Goal: Task Accomplishment & Management: Use online tool/utility

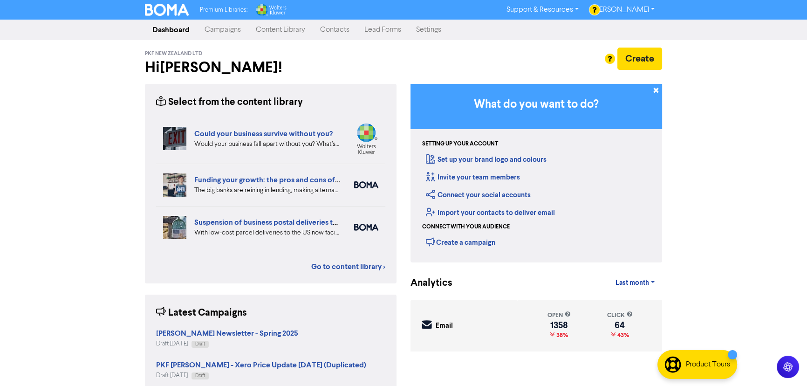
click at [220, 29] on link "Campaigns" at bounding box center [222, 30] width 51 height 19
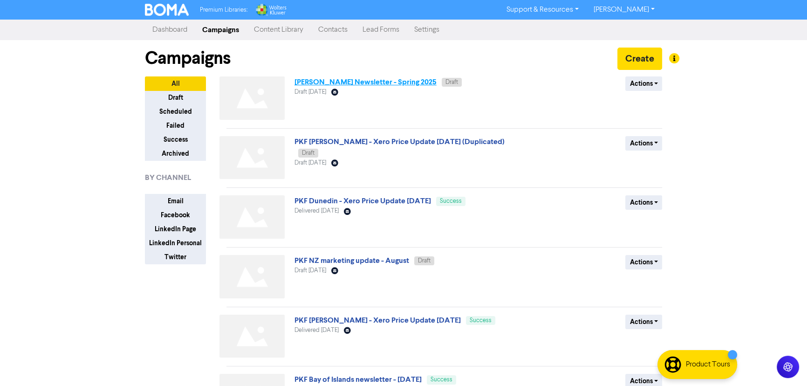
click at [379, 79] on link "[PERSON_NAME] Newsletter - Spring 2025" at bounding box center [365, 81] width 142 height 9
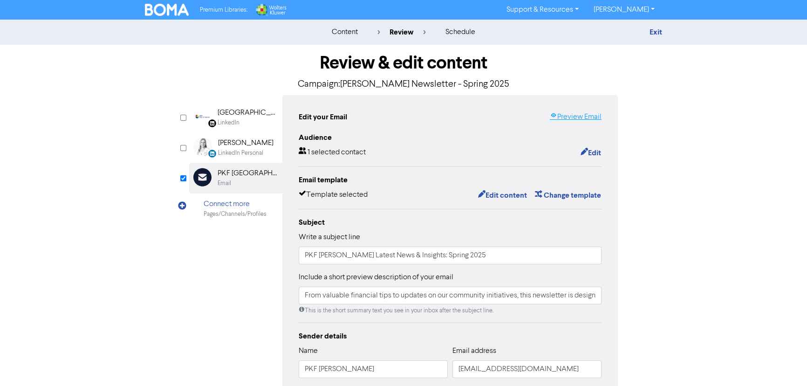
click at [562, 114] on link "Preview Email" at bounding box center [576, 116] width 52 height 11
click at [500, 196] on button "Edit content" at bounding box center [503, 195] width 50 height 12
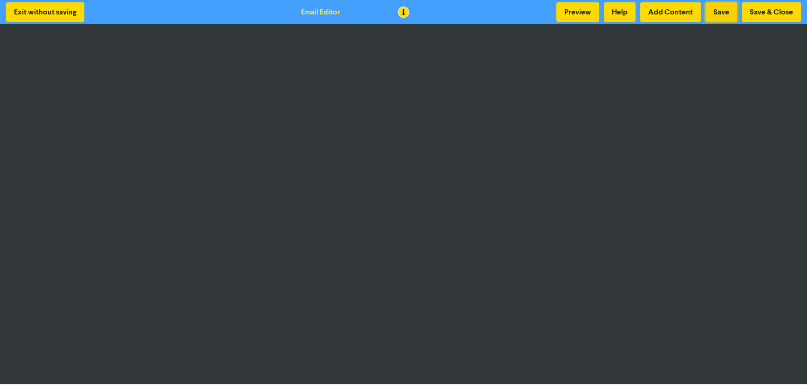
click at [722, 9] on button "Save" at bounding box center [721, 12] width 32 height 20
click at [769, 6] on button "Save & Close" at bounding box center [771, 12] width 59 height 20
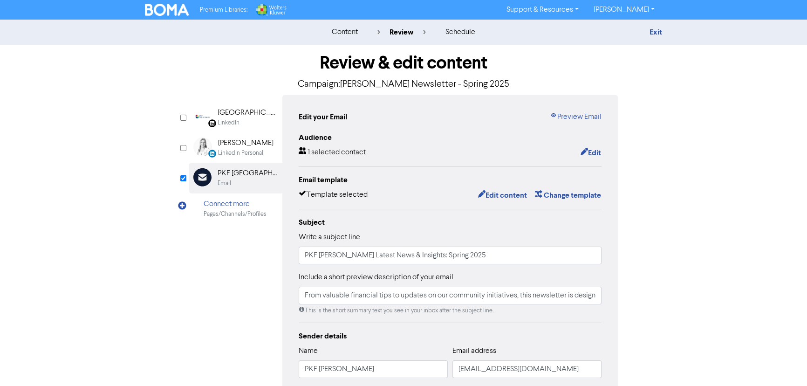
click at [174, 11] on img at bounding box center [167, 10] width 44 height 12
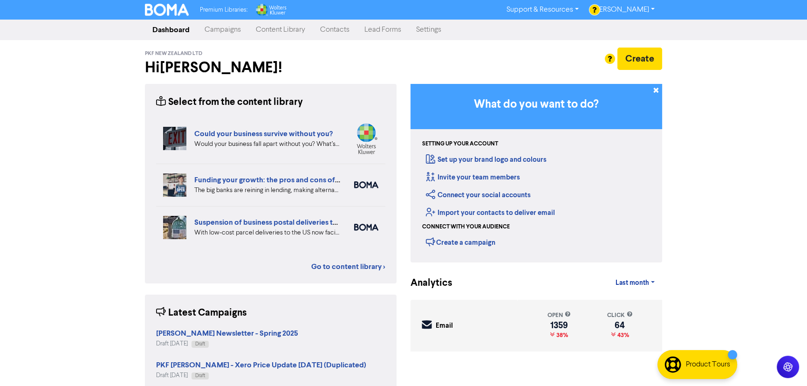
click at [226, 30] on link "Campaigns" at bounding box center [222, 30] width 51 height 19
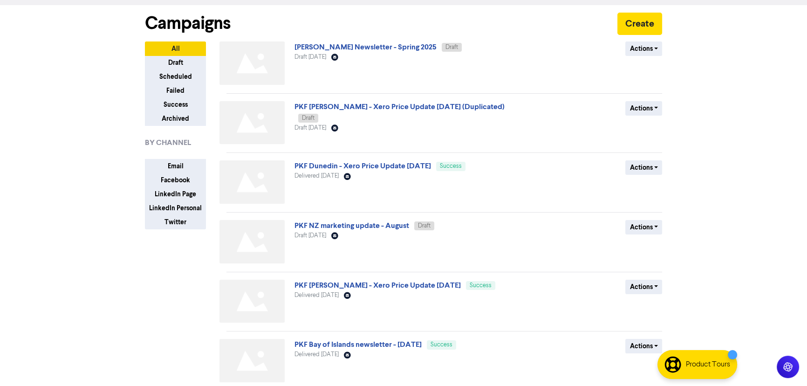
scroll to position [310, 0]
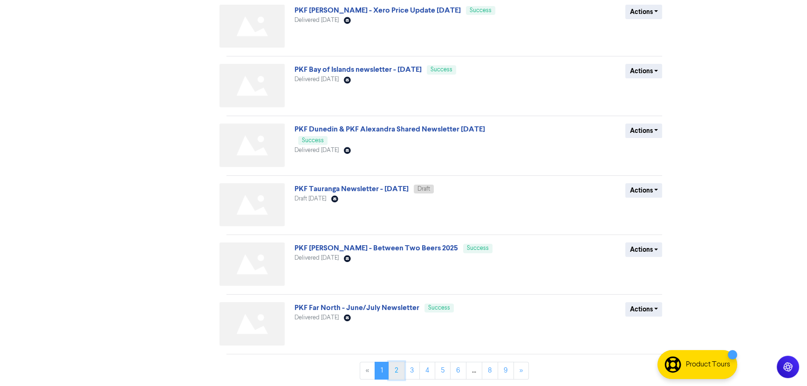
click at [396, 371] on link "2" at bounding box center [397, 371] width 16 height 18
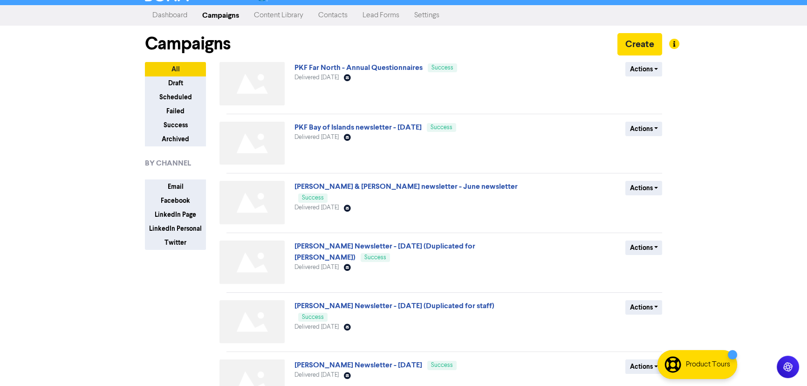
scroll to position [15, 0]
click at [385, 303] on link "Hamilton Newsletter - June 2025 (Duplicated for staff)" at bounding box center [394, 305] width 200 height 9
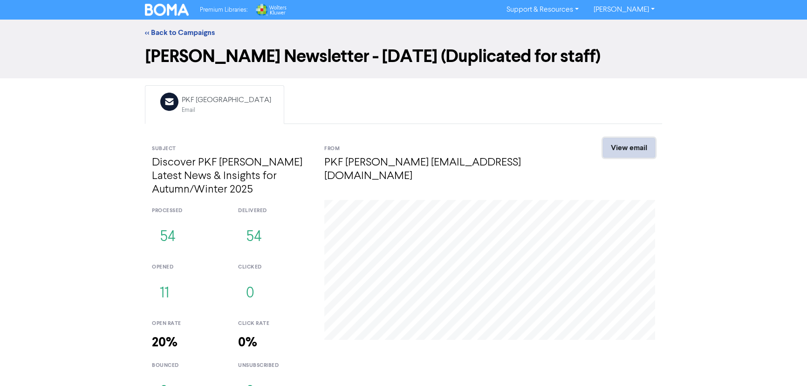
click at [628, 146] on link "View email" at bounding box center [629, 148] width 52 height 20
click at [163, 33] on link "<< Back to Campaigns" at bounding box center [180, 32] width 70 height 9
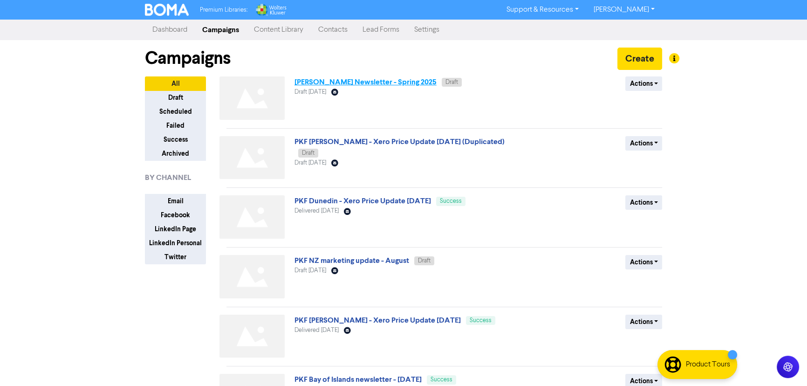
click at [344, 84] on link "[PERSON_NAME] Newsletter - Spring 2025" at bounding box center [365, 81] width 142 height 9
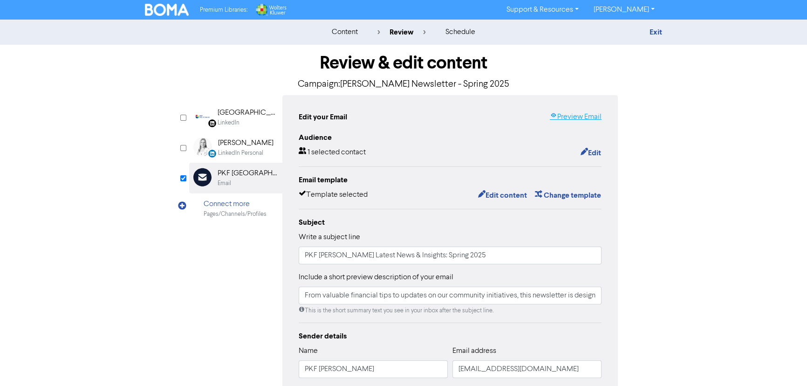
click at [578, 115] on link "Preview Email" at bounding box center [576, 116] width 52 height 11
click at [496, 193] on button "Edit content" at bounding box center [503, 195] width 50 height 12
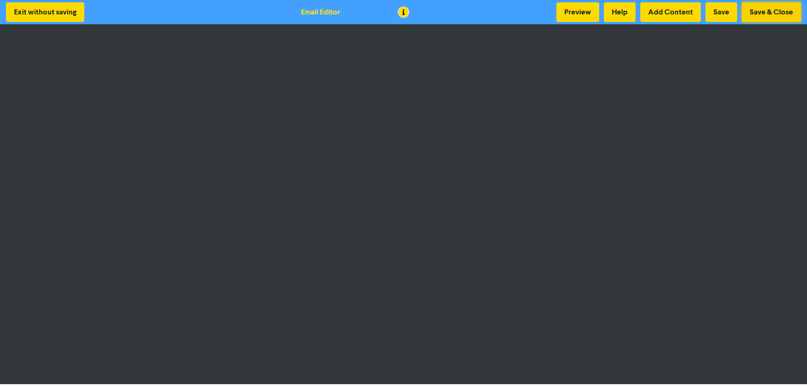
click at [770, 10] on button "Save & Close" at bounding box center [771, 12] width 59 height 20
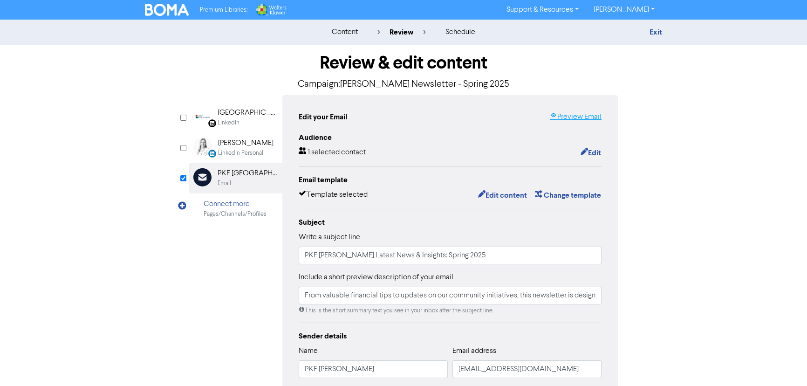
click at [573, 115] on link "Preview Email" at bounding box center [576, 116] width 52 height 11
click at [575, 120] on link "Preview Email" at bounding box center [576, 116] width 52 height 11
click at [154, 10] on img at bounding box center [167, 10] width 44 height 12
